Goal: Task Accomplishment & Management: Manage account settings

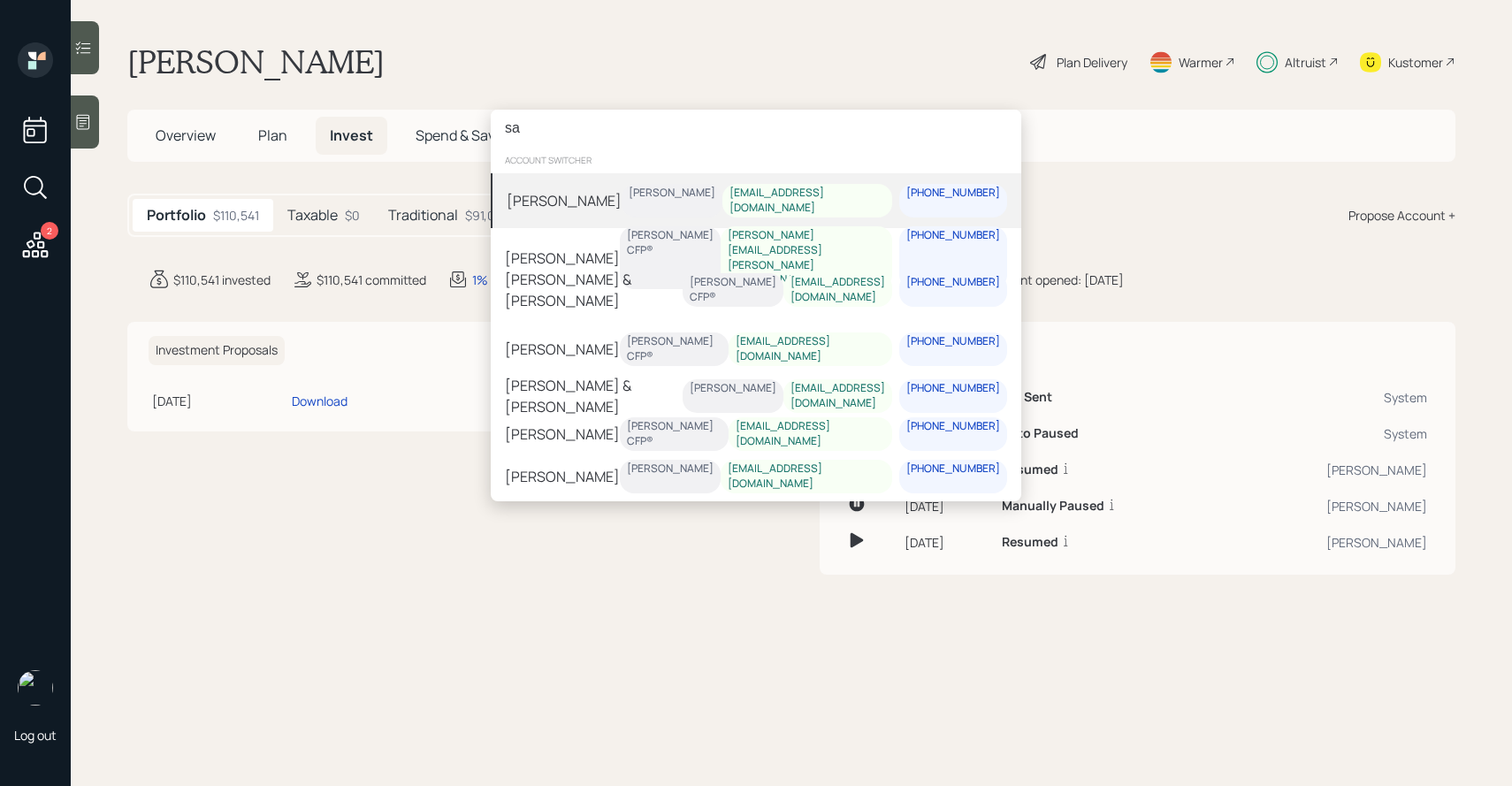
type input "s"
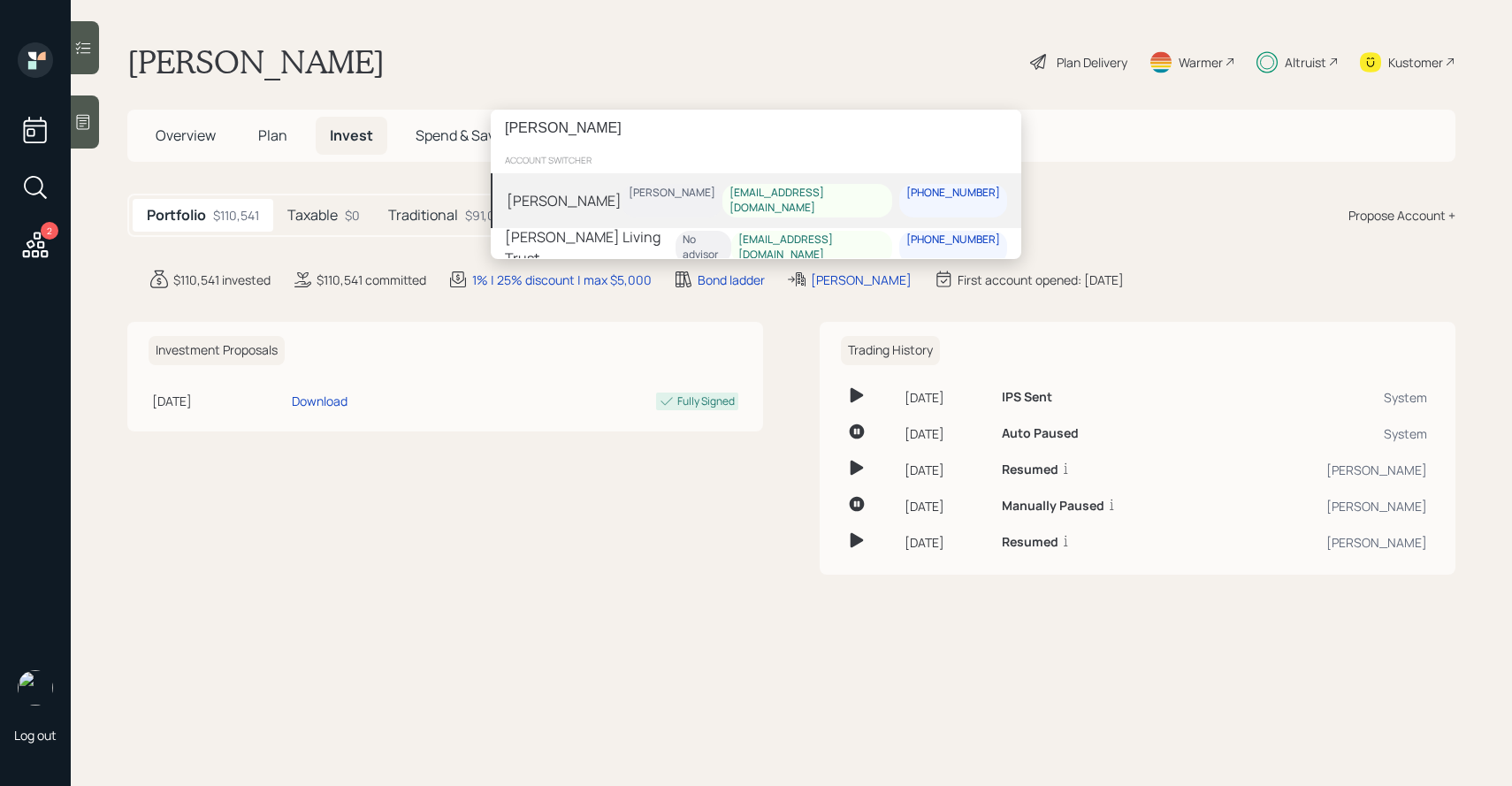
type input "[PERSON_NAME]"
